Goal: Task Accomplishment & Management: Complete application form

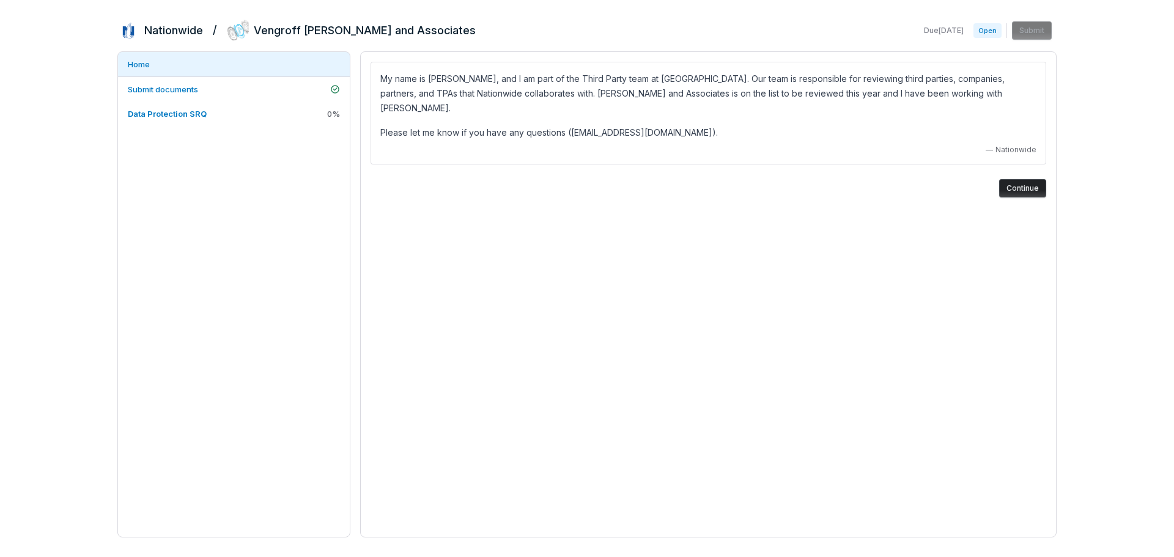
click at [1026, 179] on button "Continue" at bounding box center [1022, 188] width 47 height 18
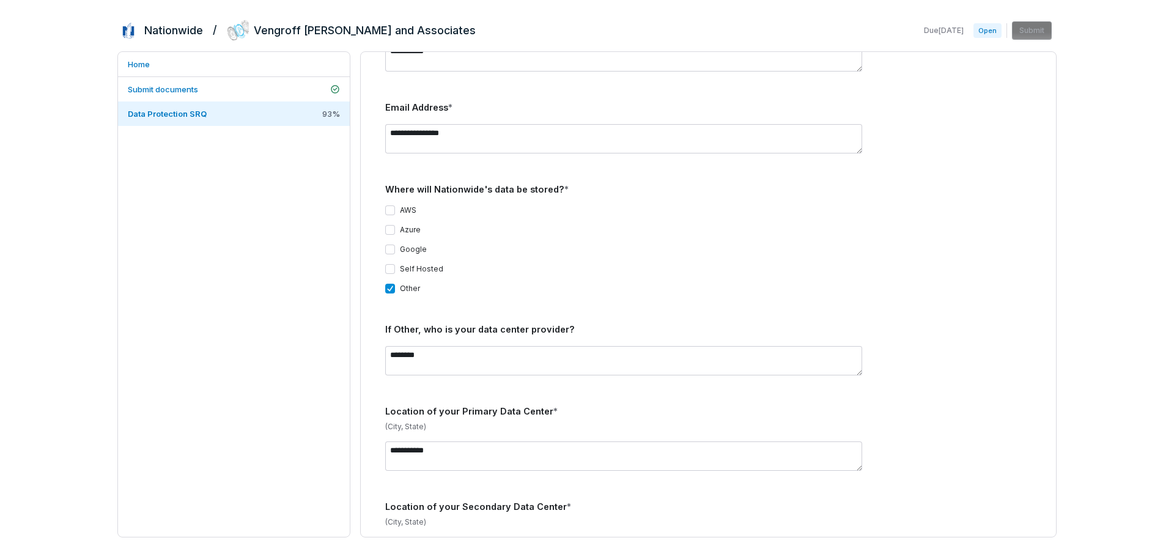
scroll to position [367, 0]
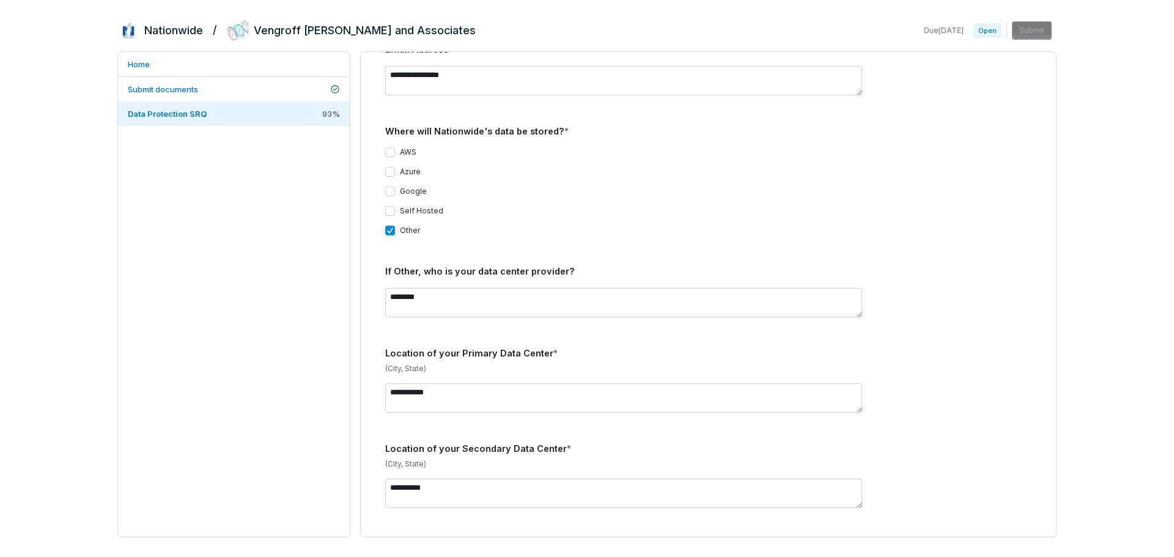
click at [390, 206] on button "Self Hosted" at bounding box center [390, 211] width 10 height 10
click at [387, 147] on button "AWS" at bounding box center [390, 152] width 10 height 10
click at [390, 147] on button "AWS" at bounding box center [390, 152] width 10 height 10
click at [390, 206] on button "Self Hosted" at bounding box center [390, 211] width 10 height 10
click at [364, 211] on div "**********" at bounding box center [708, 294] width 695 height 485
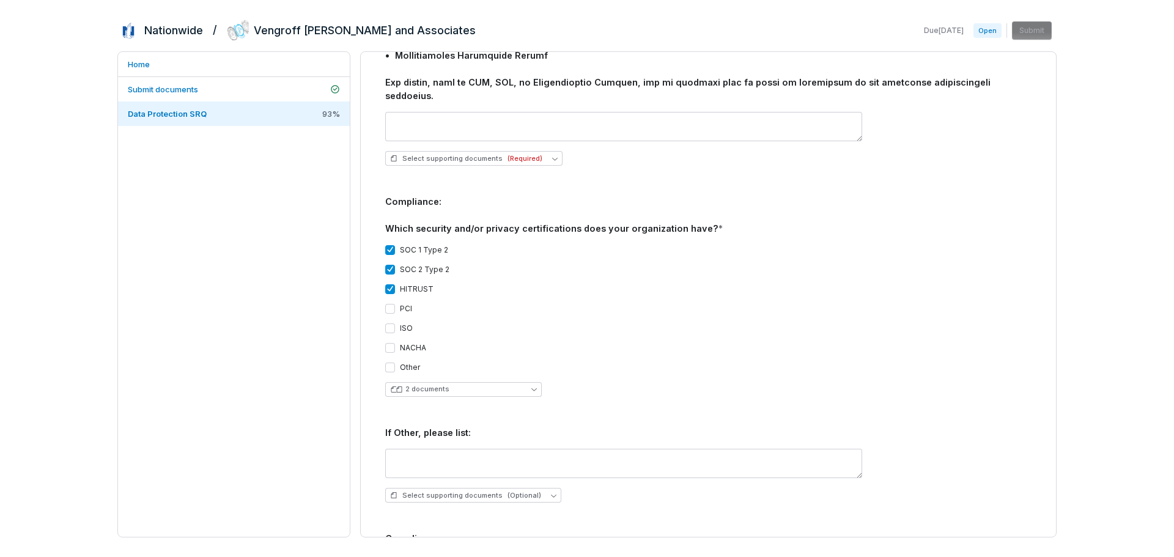
scroll to position [1345, 0]
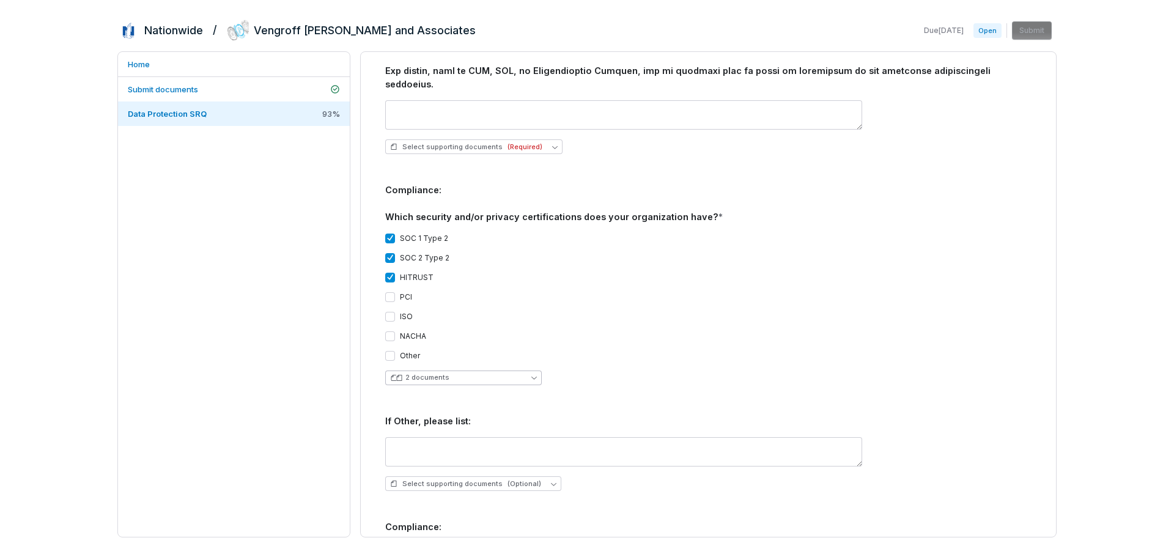
click at [486, 371] on button "2 documents" at bounding box center [463, 378] width 157 height 15
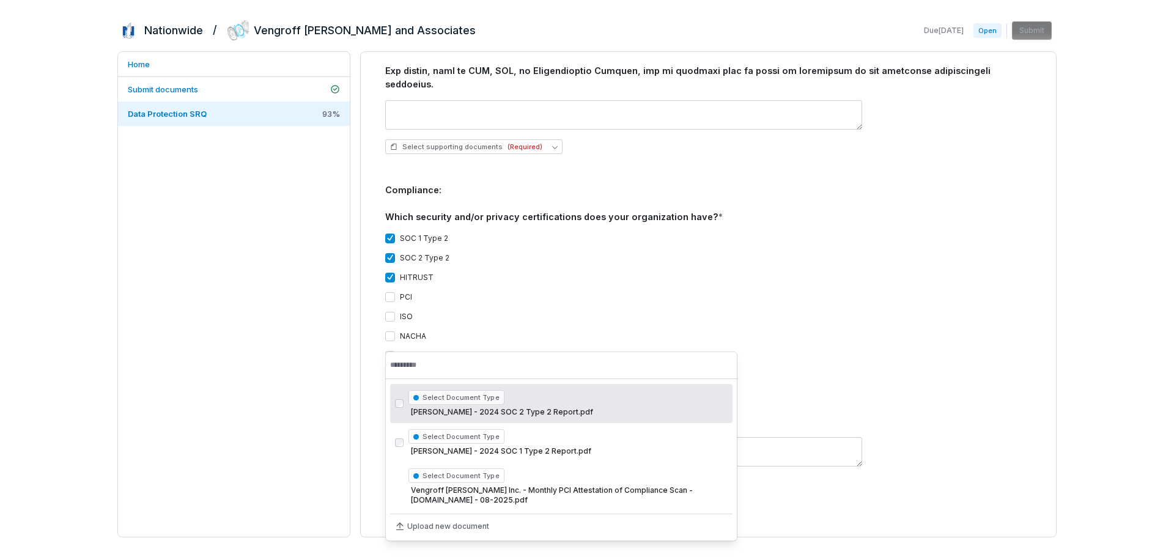
click at [643, 351] on div "Other" at bounding box center [708, 356] width 646 height 10
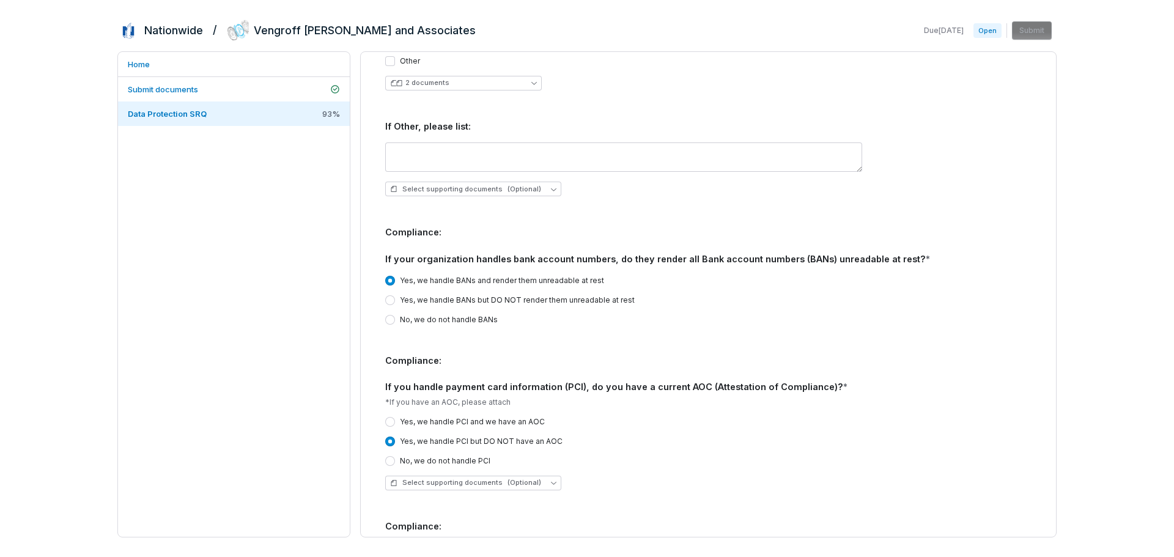
scroll to position [1651, 0]
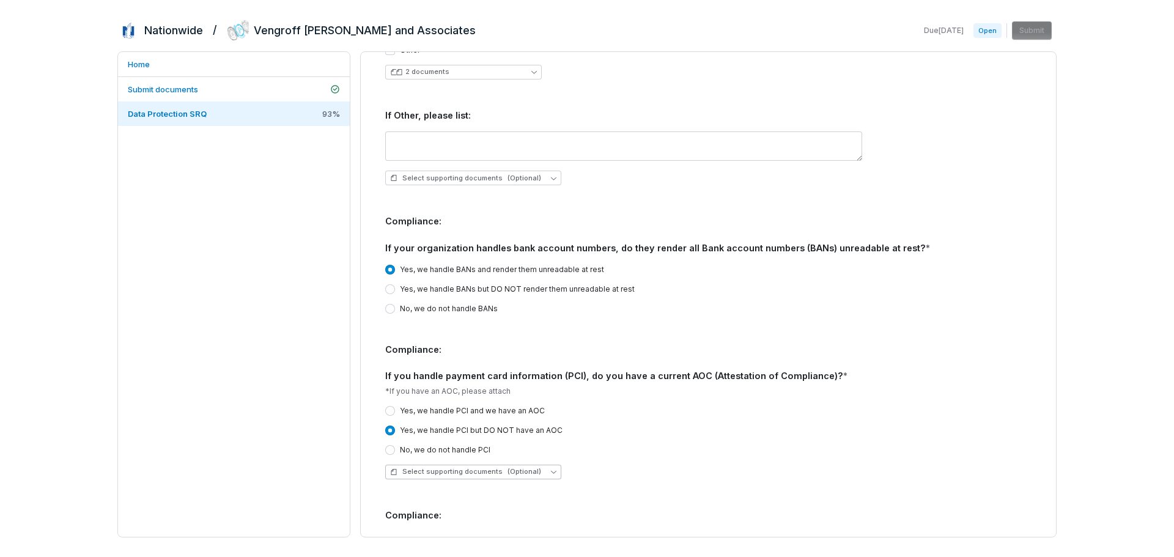
click at [509, 467] on span "(Optional)" at bounding box center [525, 471] width 34 height 9
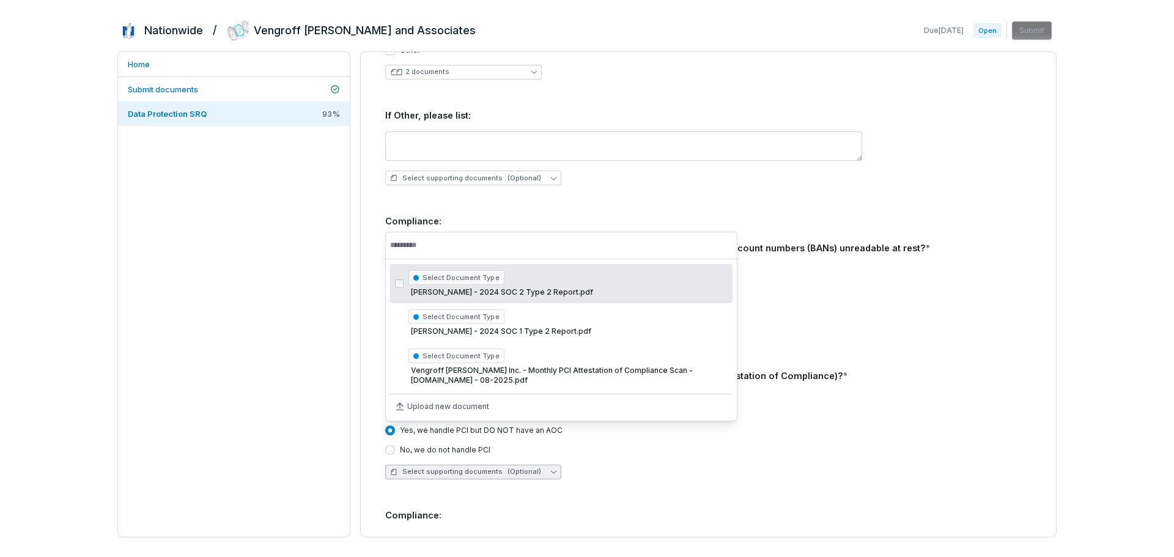
click at [509, 467] on span "(Optional)" at bounding box center [525, 471] width 34 height 9
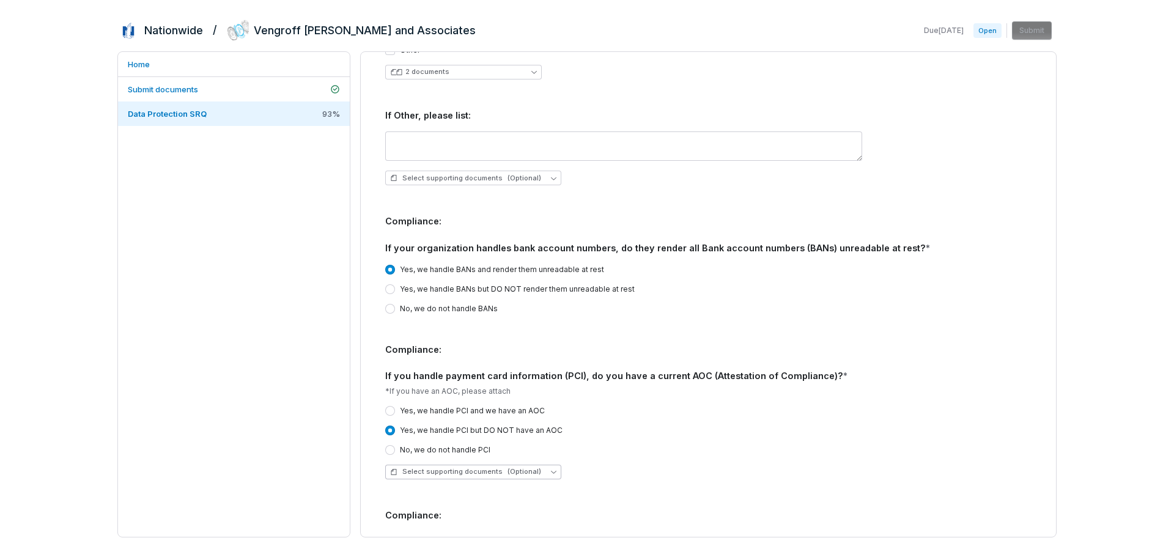
click at [509, 467] on span "(Optional)" at bounding box center [525, 471] width 34 height 9
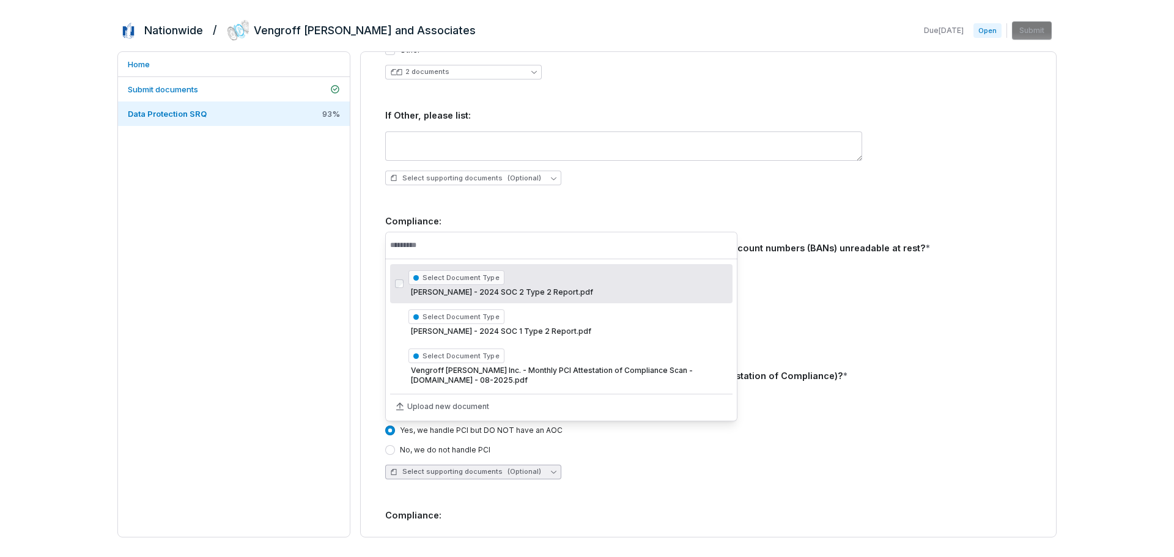
click at [509, 467] on span "(Optional)" at bounding box center [525, 471] width 34 height 9
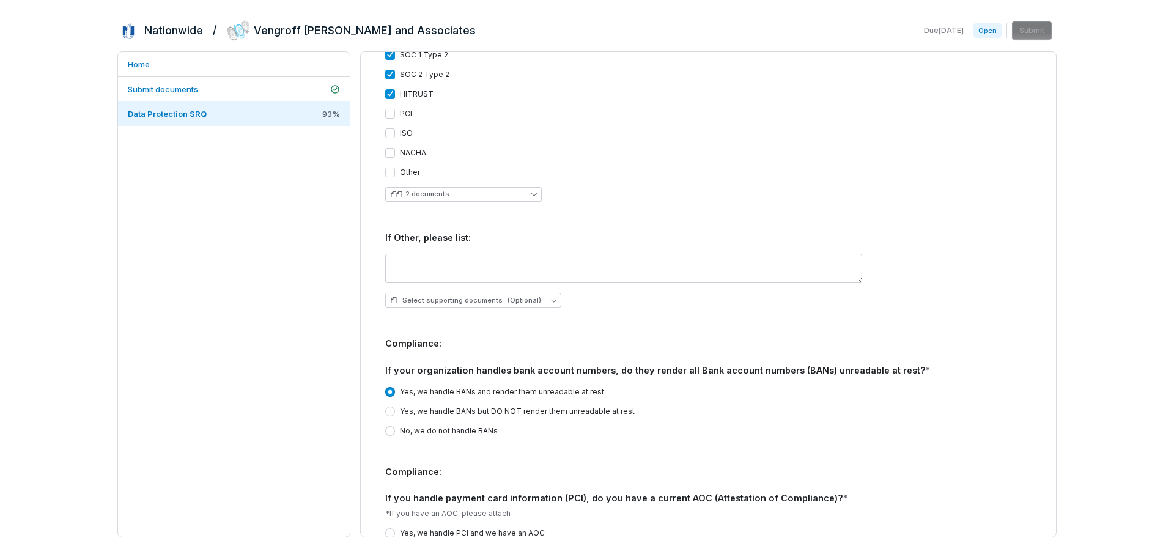
scroll to position [1468, 0]
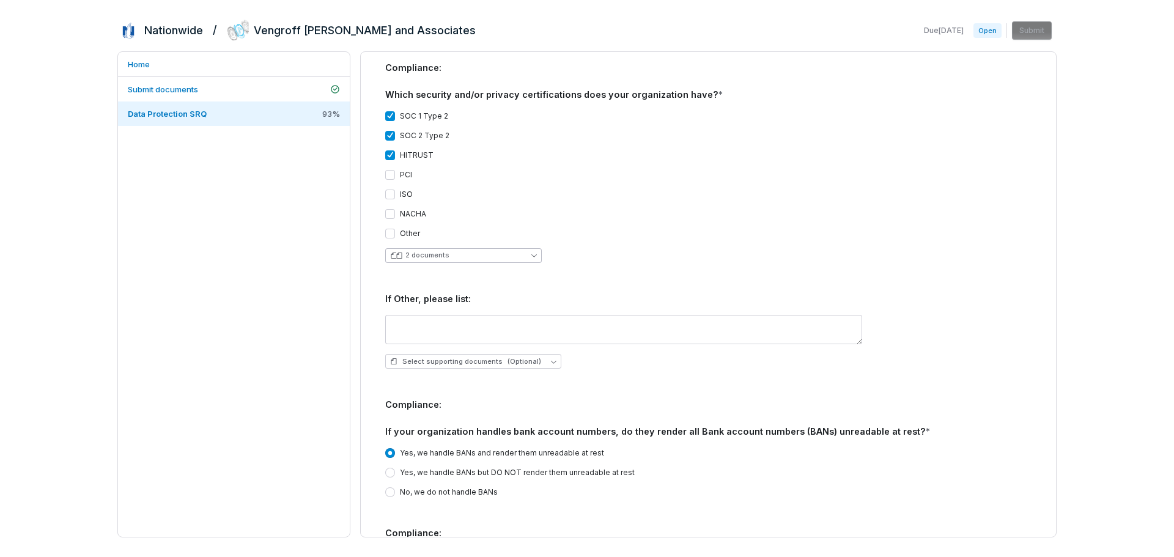
click at [499, 248] on button "2 documents" at bounding box center [463, 255] width 157 height 15
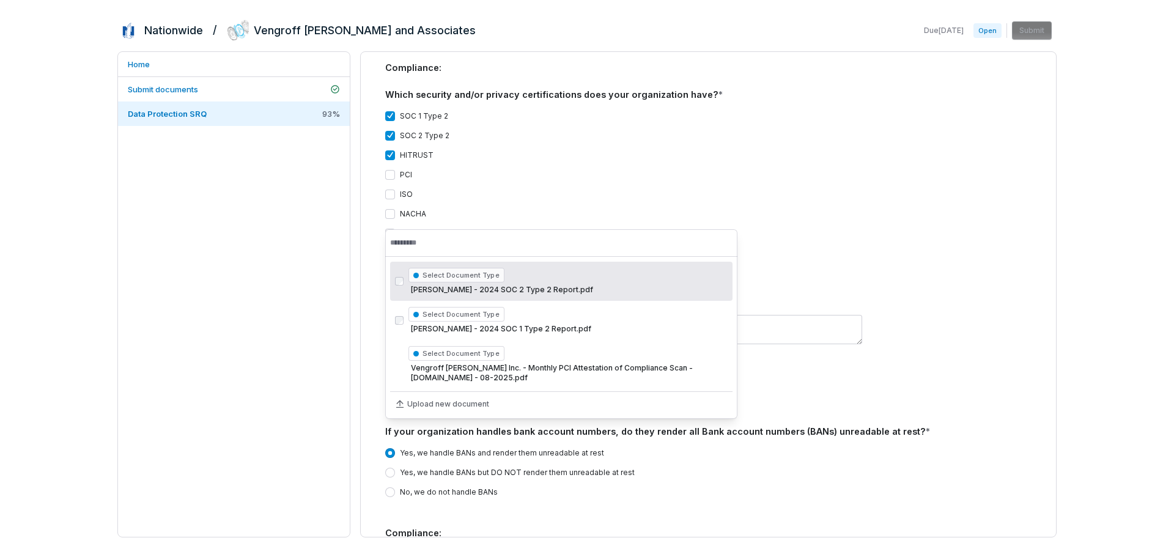
click at [967, 315] on div at bounding box center [708, 329] width 646 height 29
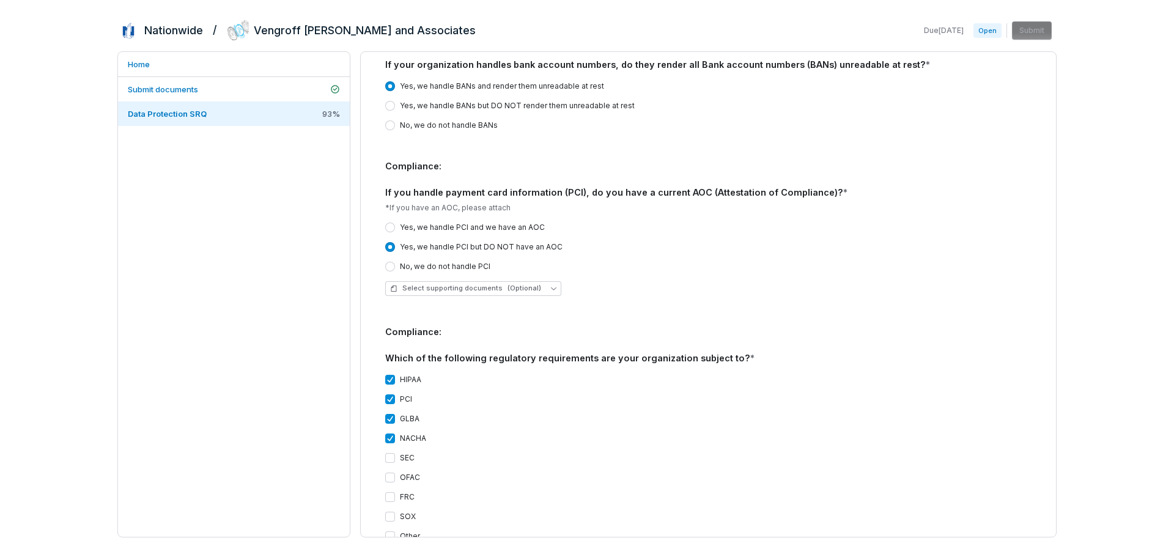
scroll to position [1896, 0]
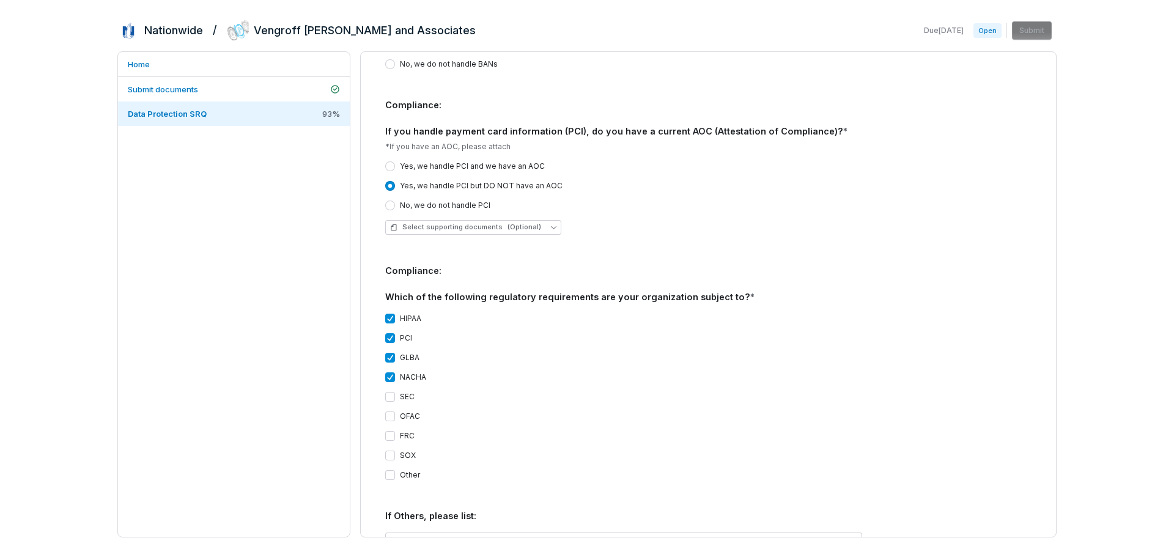
click at [388, 470] on button "Other" at bounding box center [390, 475] width 10 height 10
click at [363, 454] on div "**********" at bounding box center [708, 294] width 695 height 485
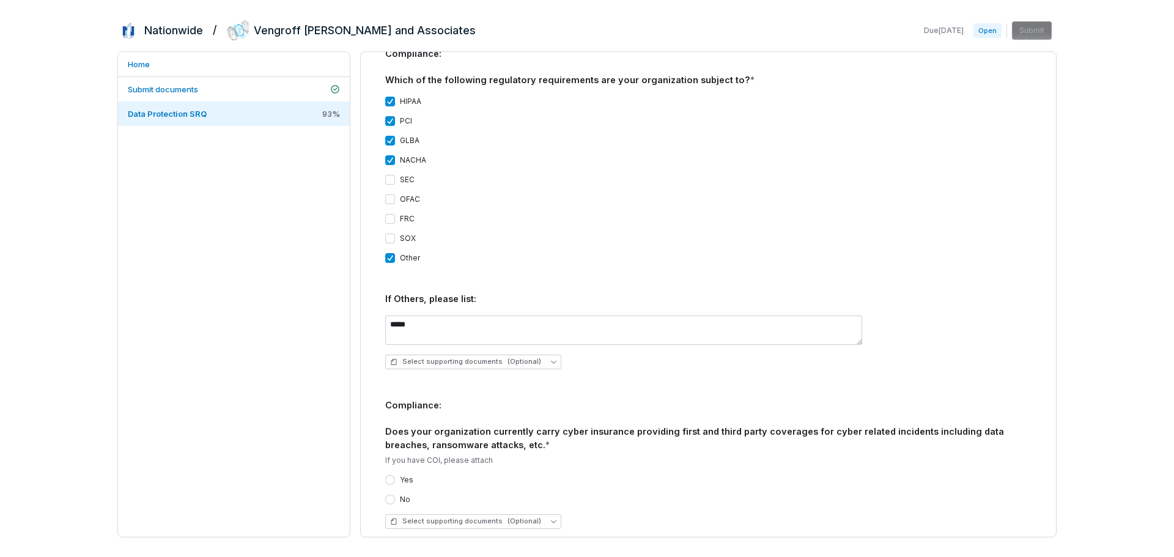
scroll to position [2079, 0]
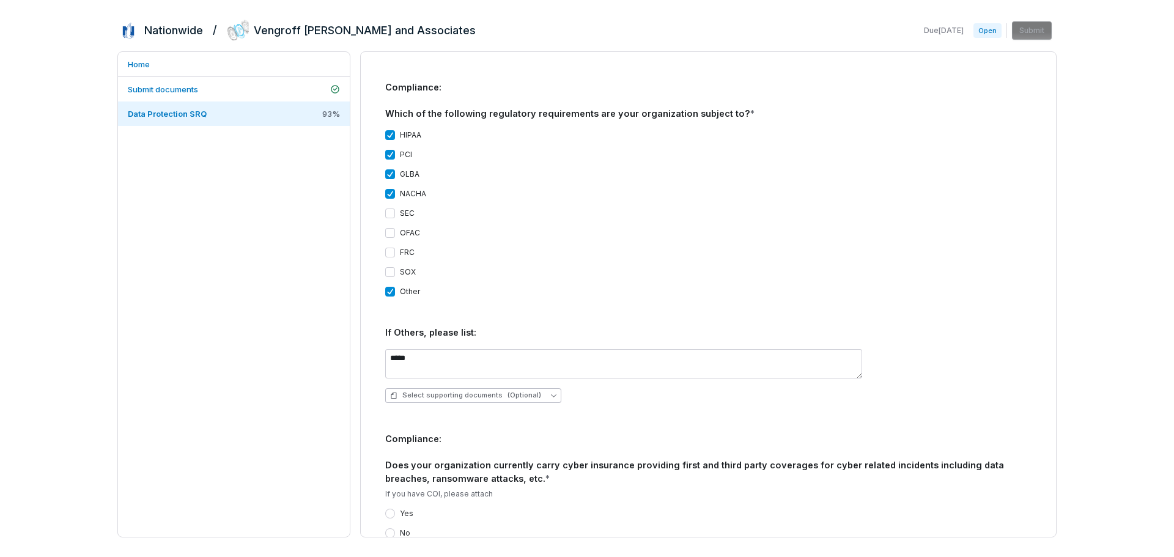
click at [470, 391] on span "Select supporting documents (Optional)" at bounding box center [465, 395] width 151 height 9
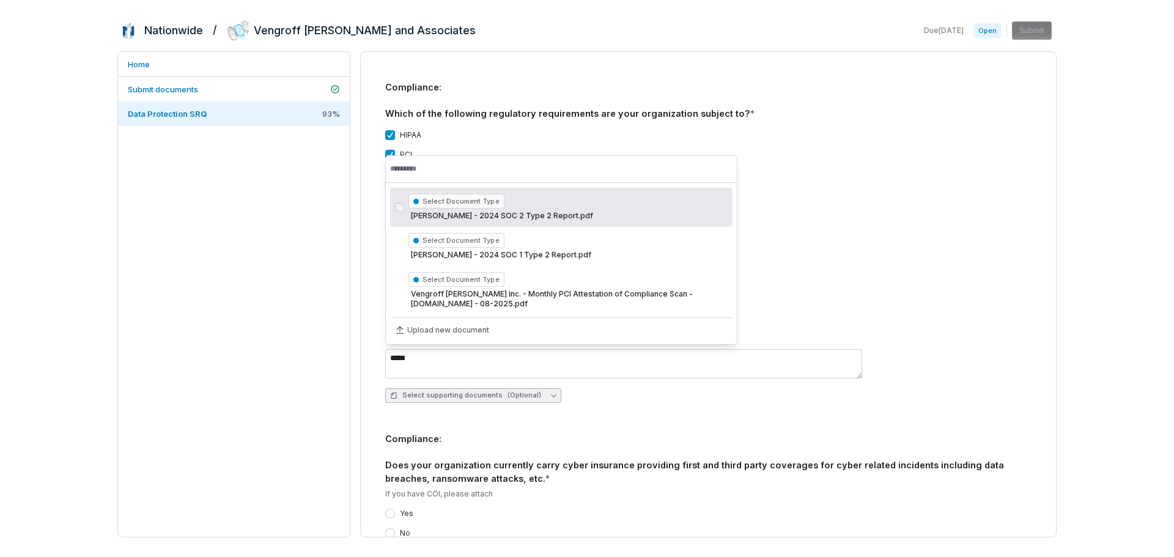
click at [470, 391] on span "Select supporting documents (Optional)" at bounding box center [465, 395] width 151 height 9
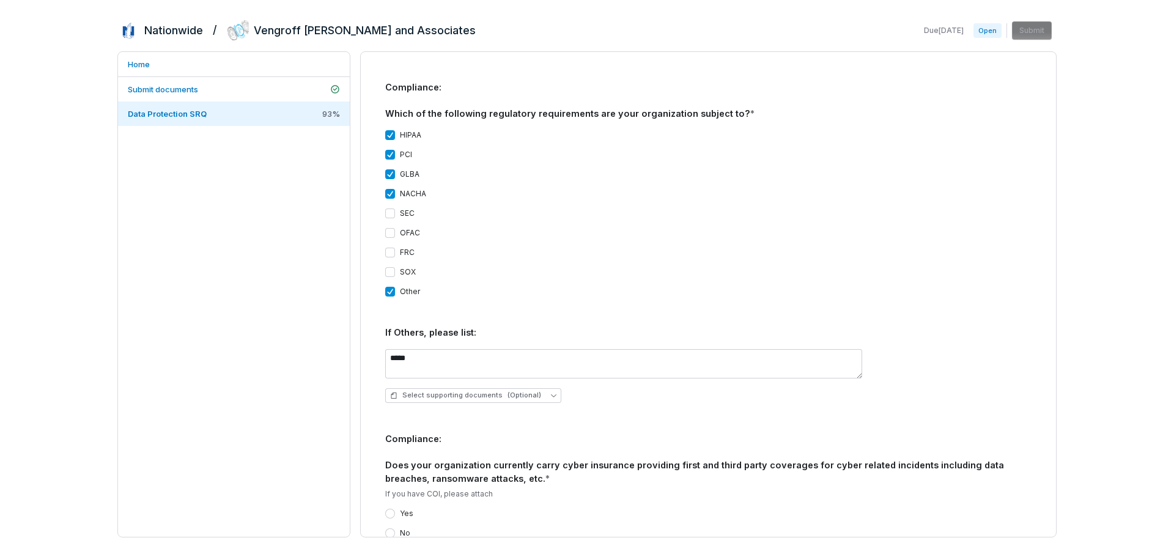
click at [369, 360] on div "**********" at bounding box center [708, 294] width 695 height 485
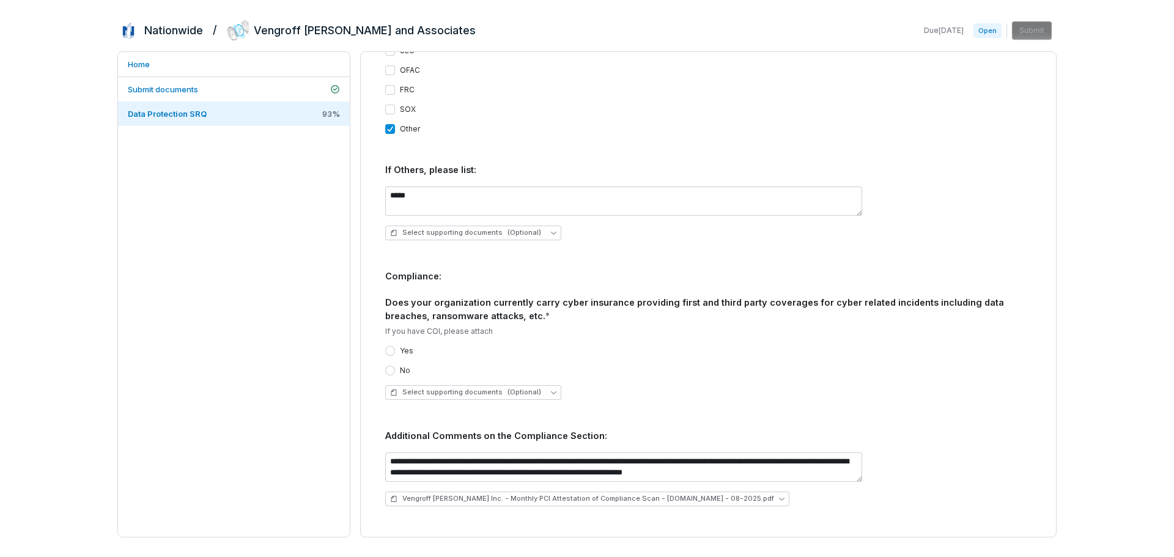
scroll to position [2263, 0]
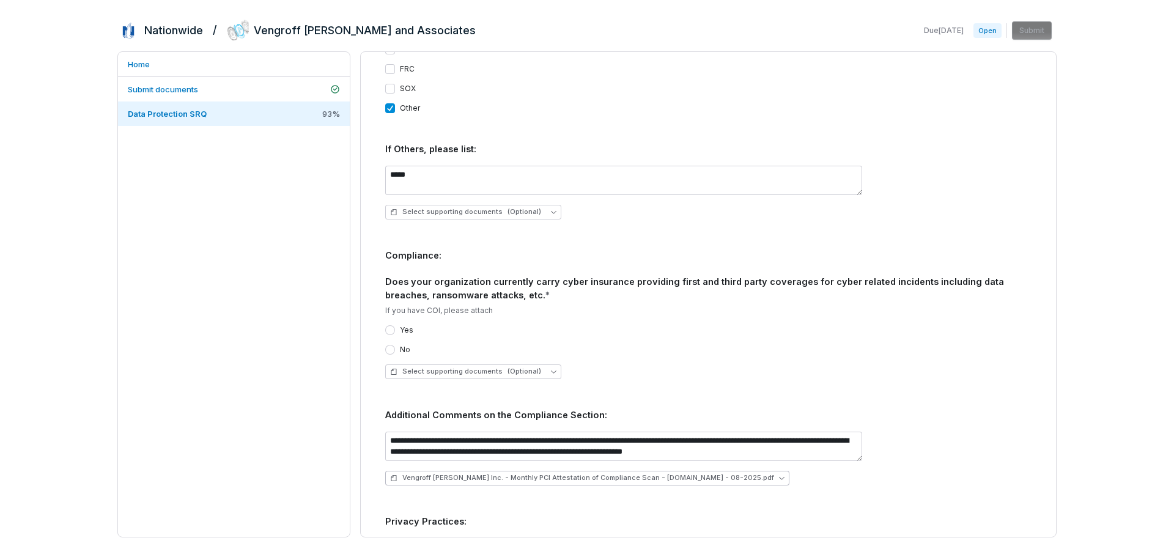
click at [684, 473] on span "Vengroff [PERSON_NAME] Inc. - Monthly PCI Attestation of Compliance Scan - [DOM…" at bounding box center [588, 477] width 372 height 9
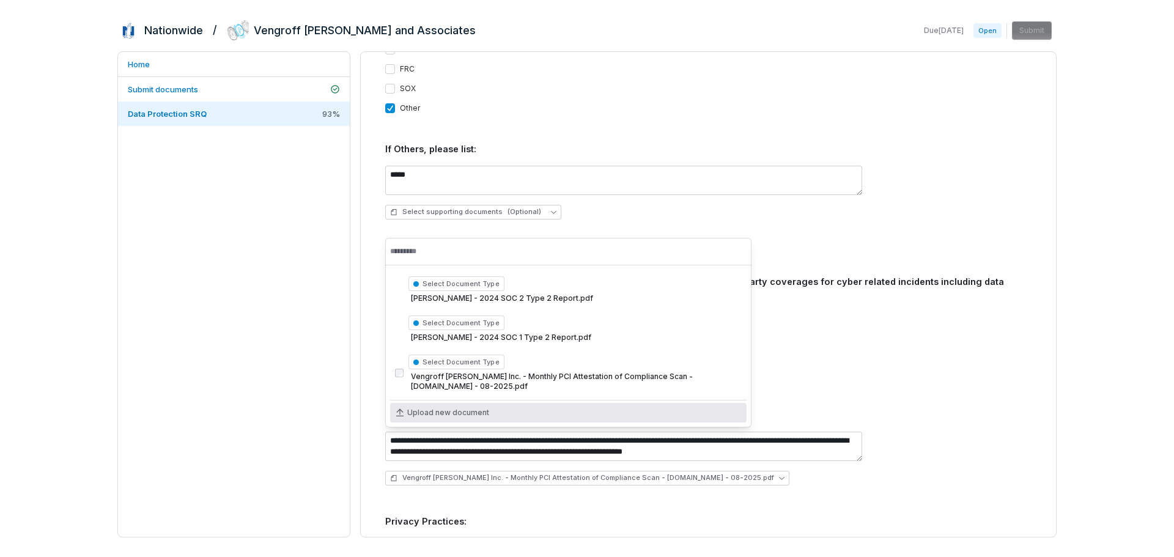
click at [964, 471] on div "Vengroff [PERSON_NAME] Inc. - Monthly PCI Attestation of Compliance Scan - [DOM…" at bounding box center [708, 478] width 646 height 15
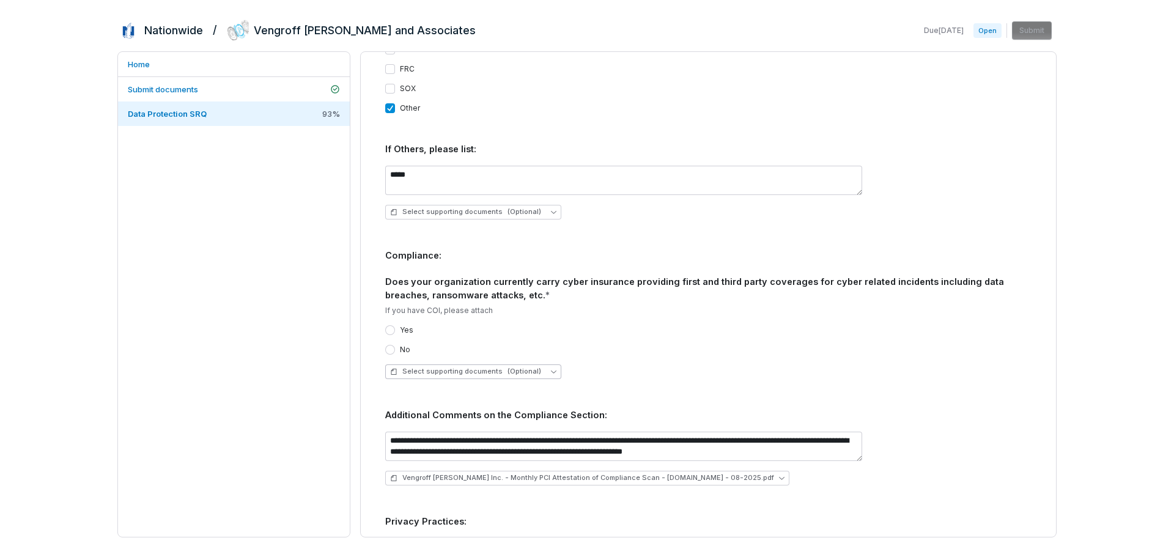
click at [511, 367] on span "(Optional)" at bounding box center [525, 371] width 34 height 9
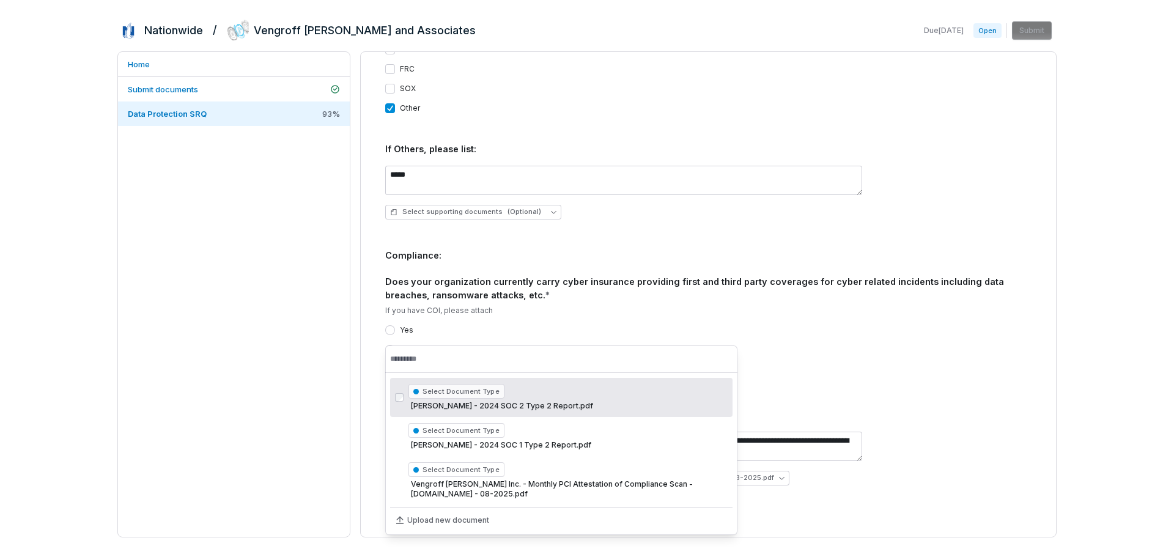
click at [635, 345] on div "No" at bounding box center [708, 350] width 646 height 10
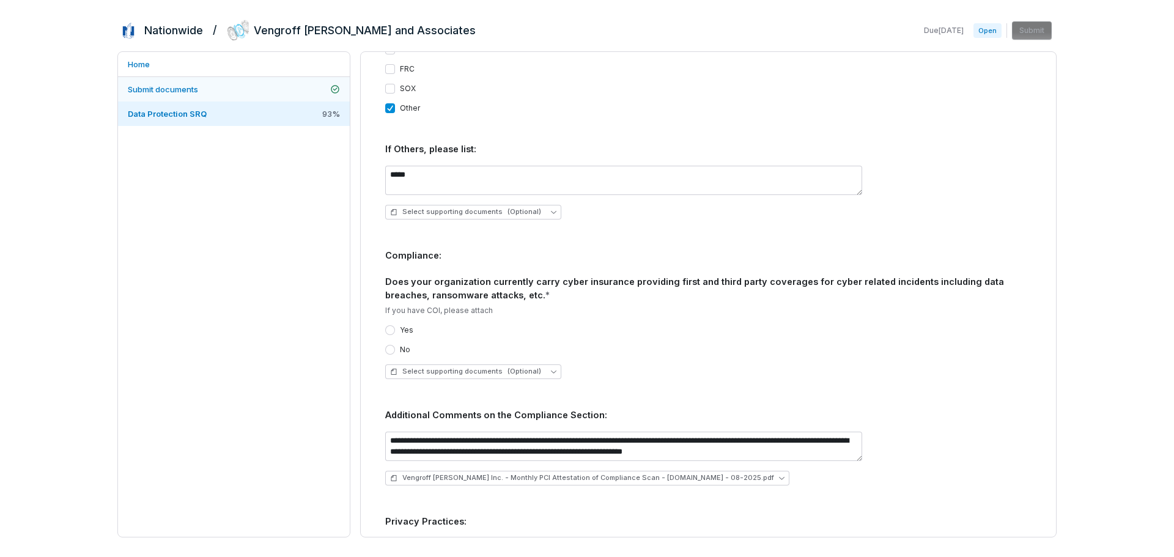
click at [173, 85] on span "Submit documents" at bounding box center [163, 89] width 70 height 10
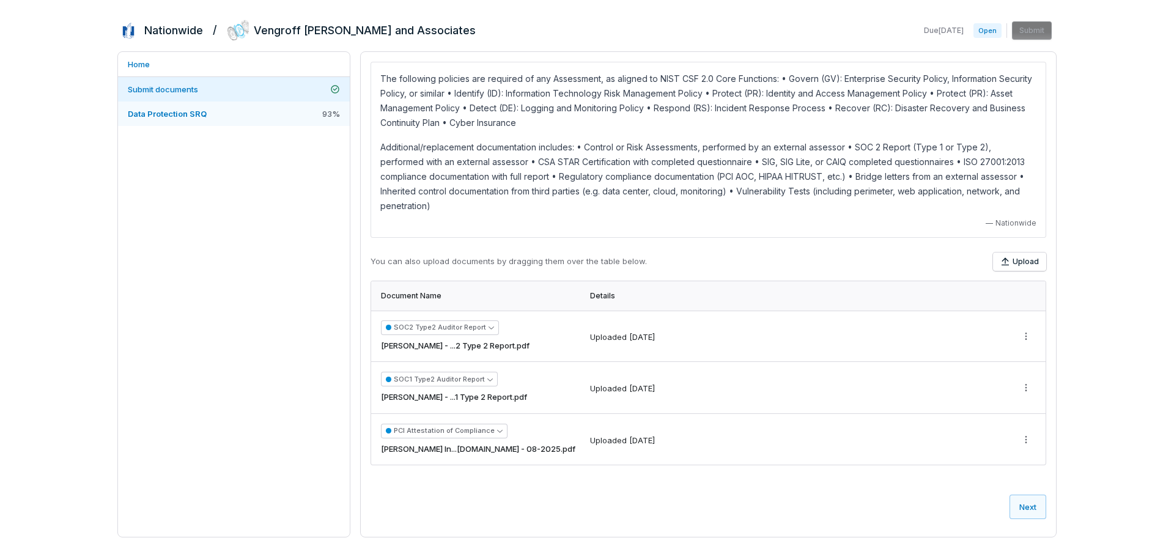
click at [190, 115] on span "Data Protection SRQ" at bounding box center [167, 114] width 79 height 10
